Goal: Contribute content: Add original content to the website for others to see

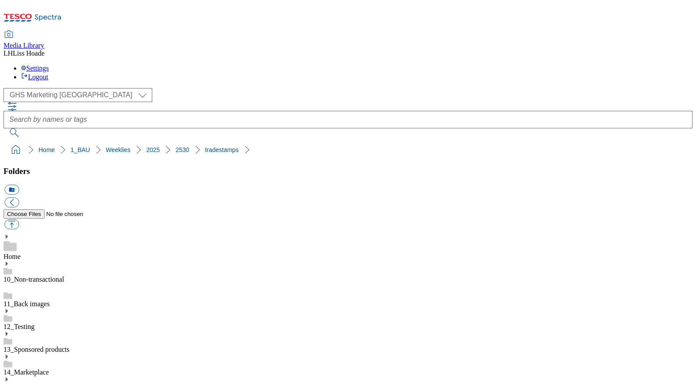
select select "flare-ghs-mktg"
click at [19, 219] on button "button" at bounding box center [11, 224] width 14 height 10
type input "C:\fakepath\2529-GHS-TradeStamp-toy-sale.jpg"
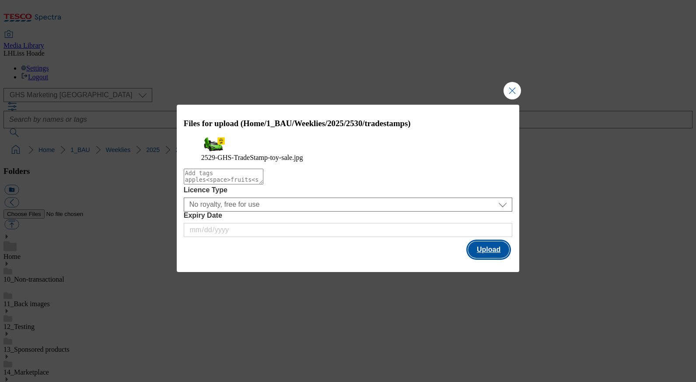
click at [490, 258] on button "Upload" at bounding box center [488, 249] width 41 height 17
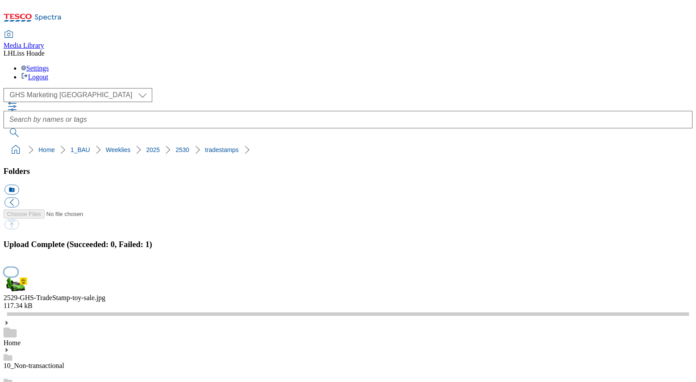
click at [18, 267] on button "button" at bounding box center [10, 271] width 13 height 8
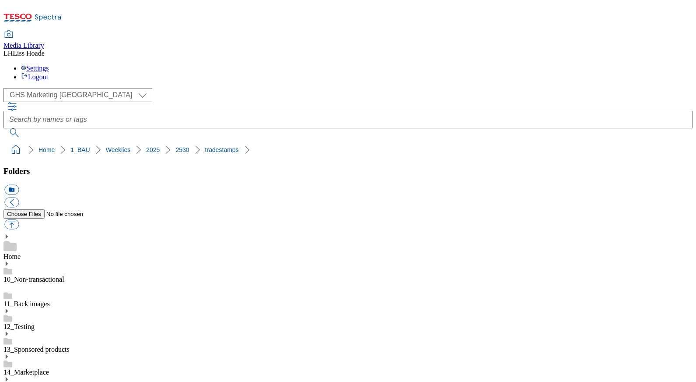
scroll to position [53, 0]
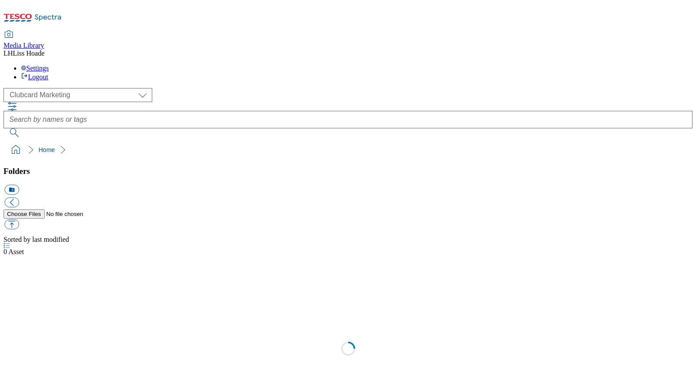
scroll to position [0, 0]
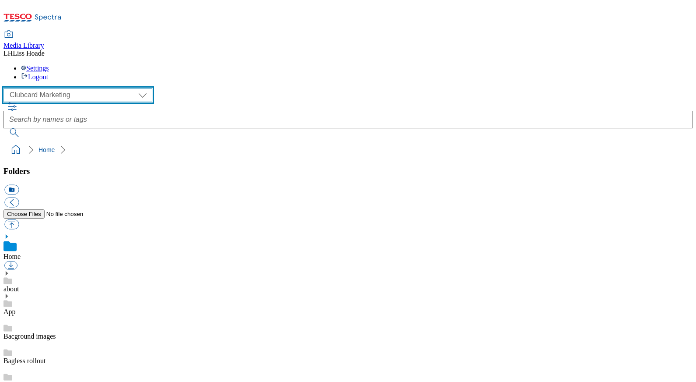
click at [40, 88] on select "Clubcard Marketing Dotcom UK GHS Marketing UK GHS Product UK GHS ROI" at bounding box center [78, 95] width 149 height 14
select select "flare-ghs-mktg"
click at [6, 88] on select "Clubcard Marketing Dotcom UK GHS Marketing UK GHS Product UK GHS ROI" at bounding box center [78, 95] width 149 height 14
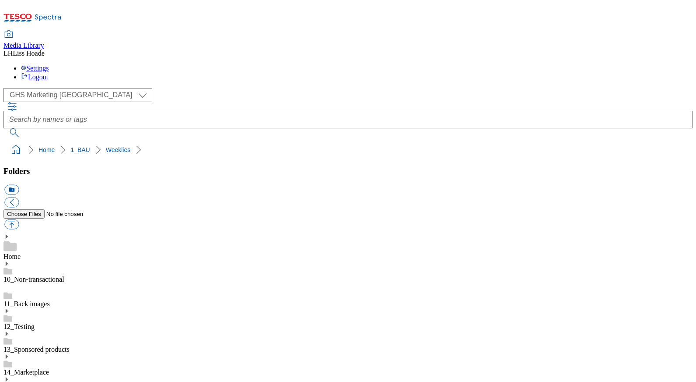
scroll to position [269, 0]
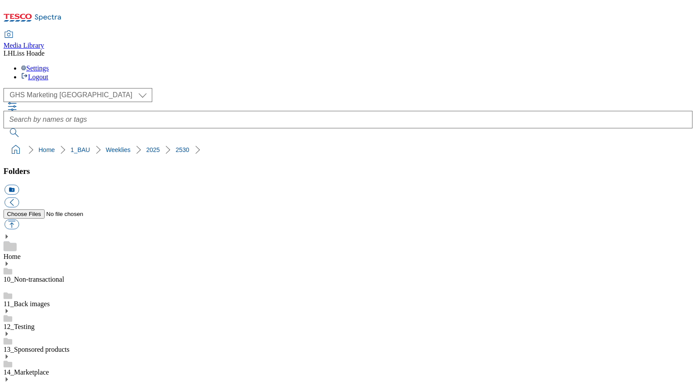
click at [19, 219] on button "button" at bounding box center [11, 224] width 14 height 10
type input "C:\fakepath\2529-GHS-TradeStamp-toy-sale.jpg"
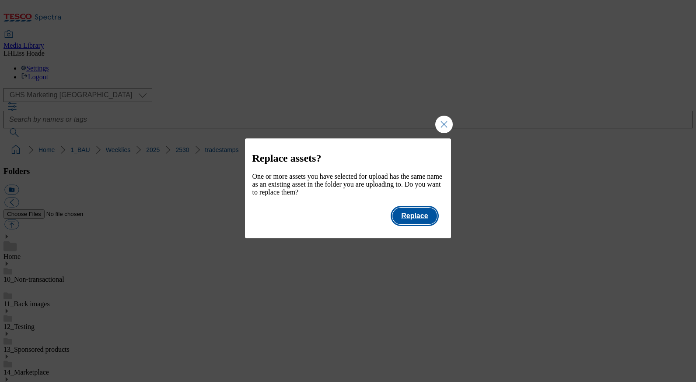
click at [419, 219] on button "Replace" at bounding box center [414, 215] width 44 height 17
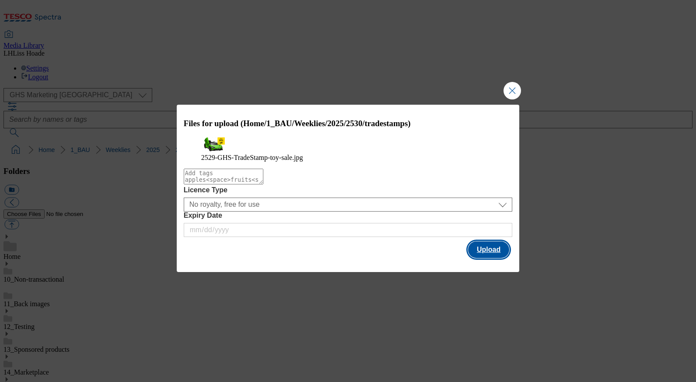
click at [488, 258] on button "Upload" at bounding box center [488, 249] width 41 height 17
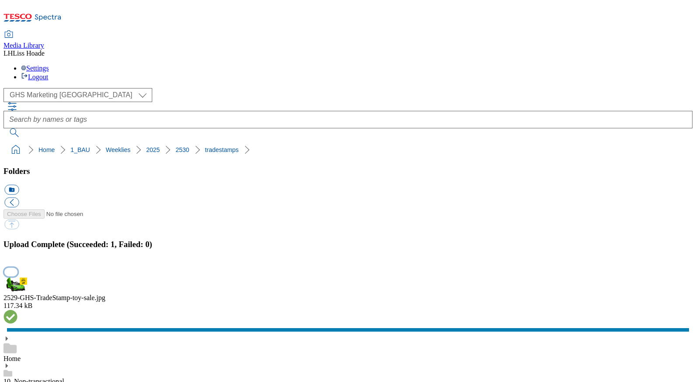
click at [18, 267] on button "button" at bounding box center [10, 271] width 13 height 8
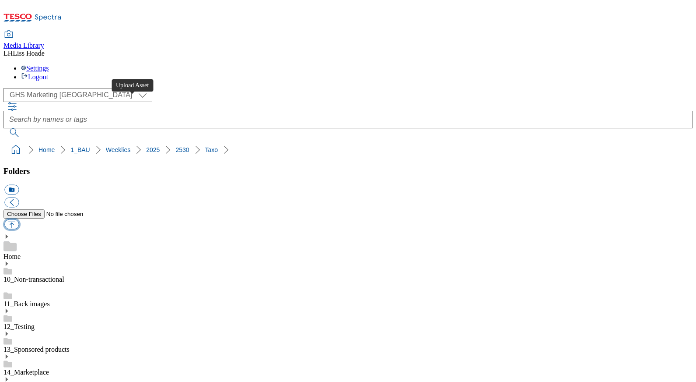
click at [19, 219] on button "button" at bounding box center [11, 224] width 14 height 10
type input "C:\fakepath\2530-GHS-Vis-Nav-743x430-toys.jpg"
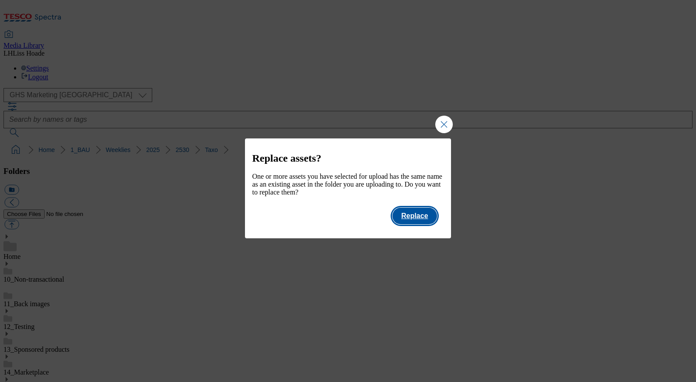
click at [427, 224] on button "Replace" at bounding box center [414, 215] width 44 height 17
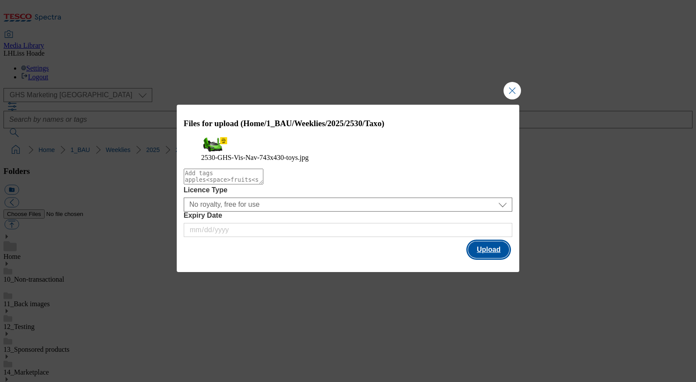
click at [476, 258] on button "Upload" at bounding box center [488, 249] width 41 height 17
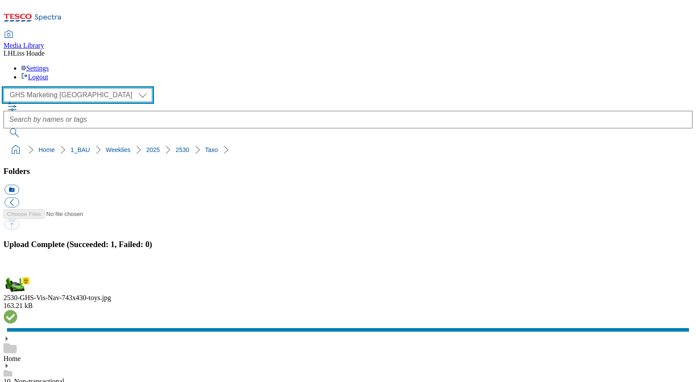
click at [67, 88] on select "Clubcard Marketing Dotcom UK GHS Marketing UK GHS Product UK GHS ROI" at bounding box center [78, 95] width 149 height 14
select select "flare-homepage"
click at [6, 88] on select "Clubcard Marketing Dotcom UK GHS Marketing UK GHS Product UK GHS ROI" at bounding box center [78, 95] width 149 height 14
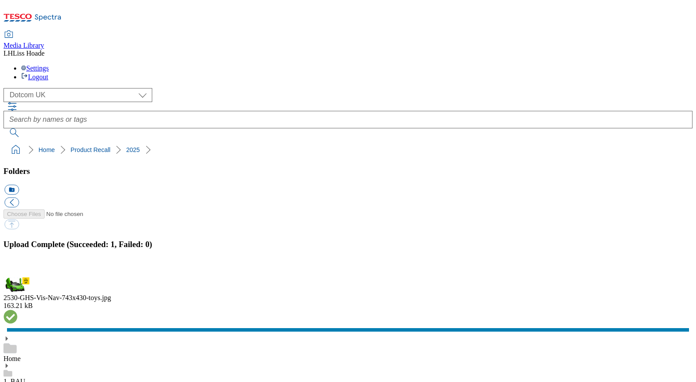
scroll to position [857, 0]
